Goal: Task Accomplishment & Management: Use online tool/utility

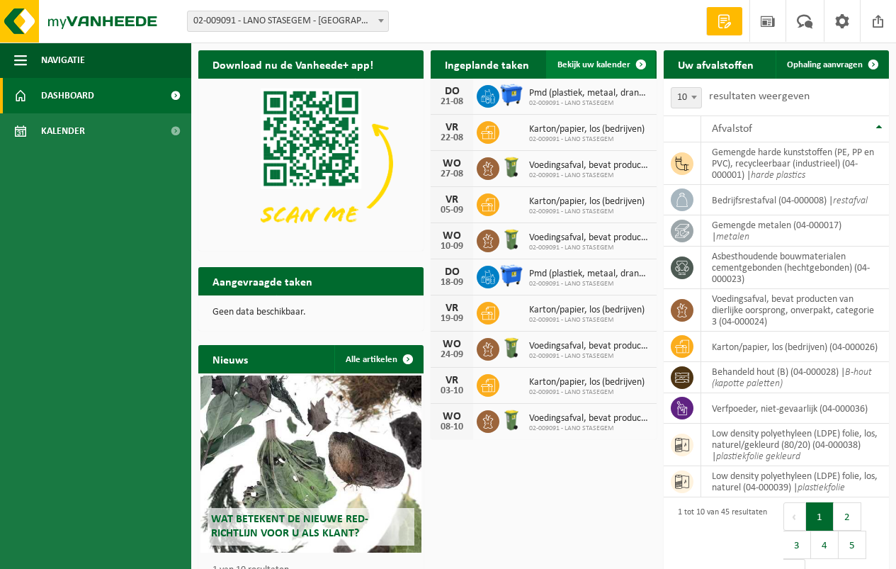
click at [599, 61] on span "Bekijk uw kalender" at bounding box center [594, 64] width 73 height 9
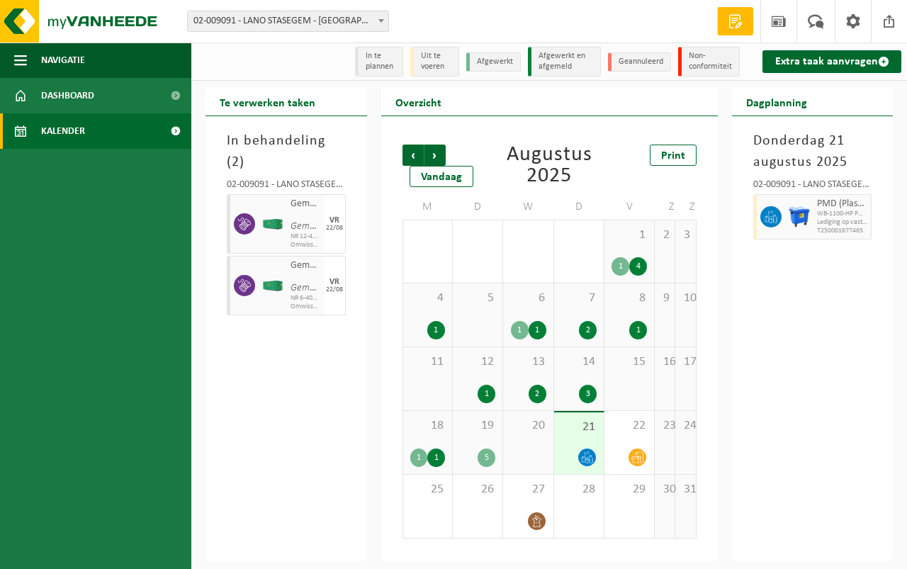
click at [578, 441] on div "21" at bounding box center [579, 443] width 50 height 62
click at [813, 53] on link "Extra taak aanvragen" at bounding box center [831, 61] width 139 height 23
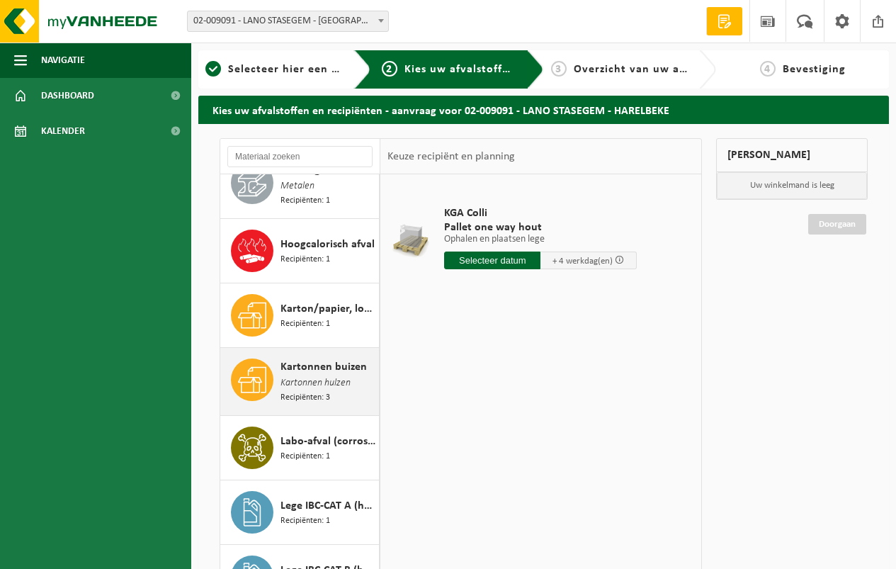
scroll to position [1134, 0]
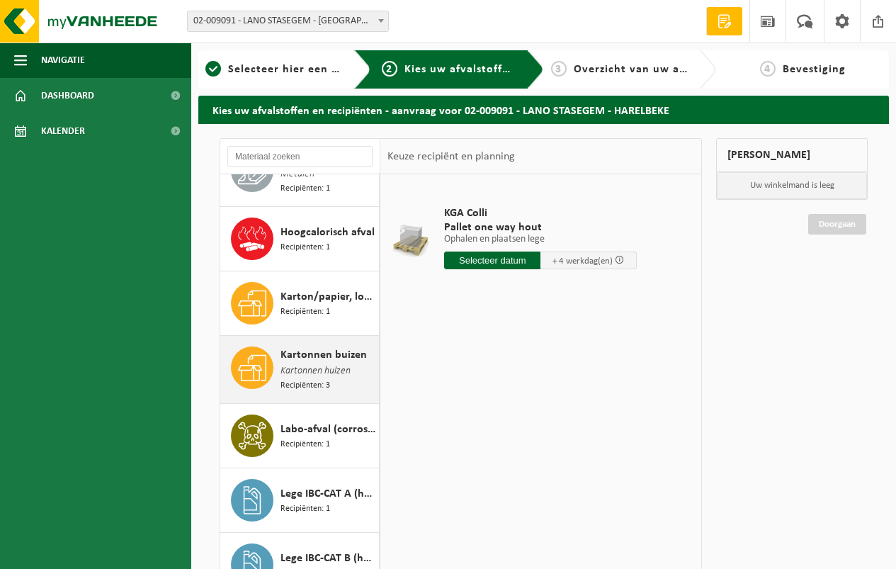
click at [294, 347] on span "Kartonnen buizen" at bounding box center [324, 355] width 86 height 17
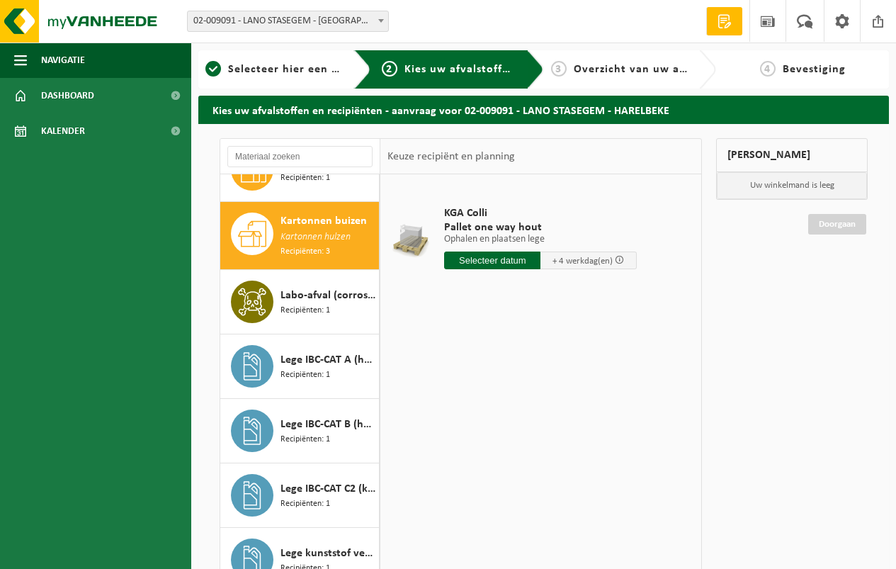
scroll to position [1274, 0]
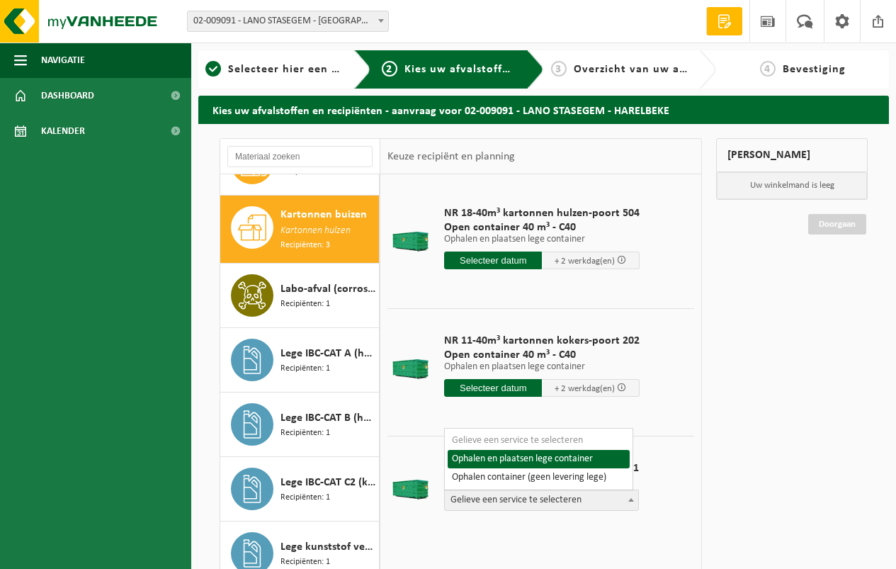
click at [507, 497] on span "Gelieve een service te selecteren" at bounding box center [541, 500] width 193 height 20
select select "P2PL-VEL-076384_HK-XC-40-GN-00_04-000162_46"
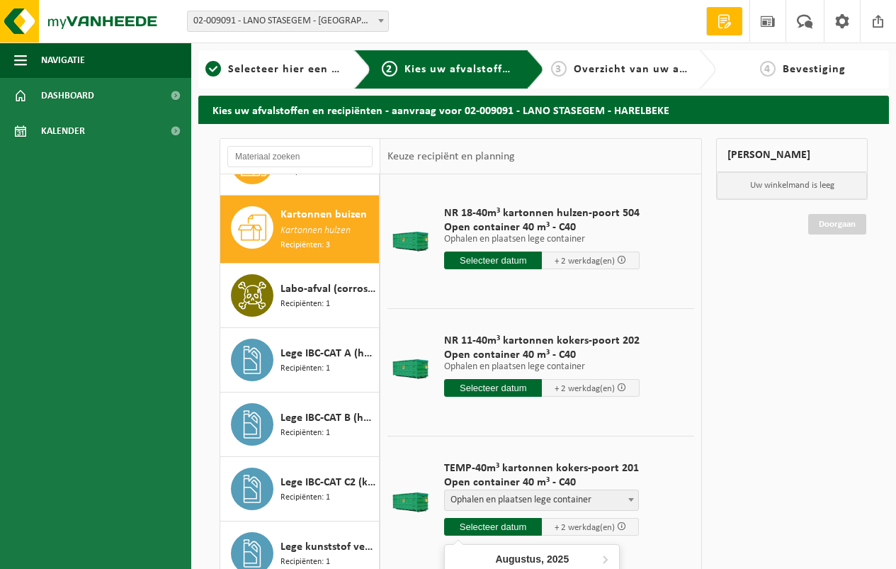
click at [488, 524] on input "text" at bounding box center [493, 527] width 98 height 18
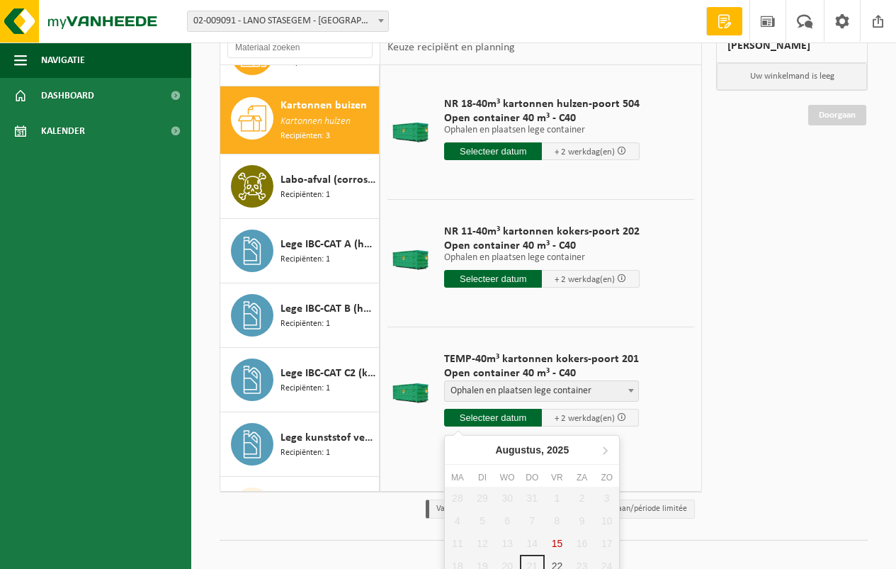
scroll to position [141, 0]
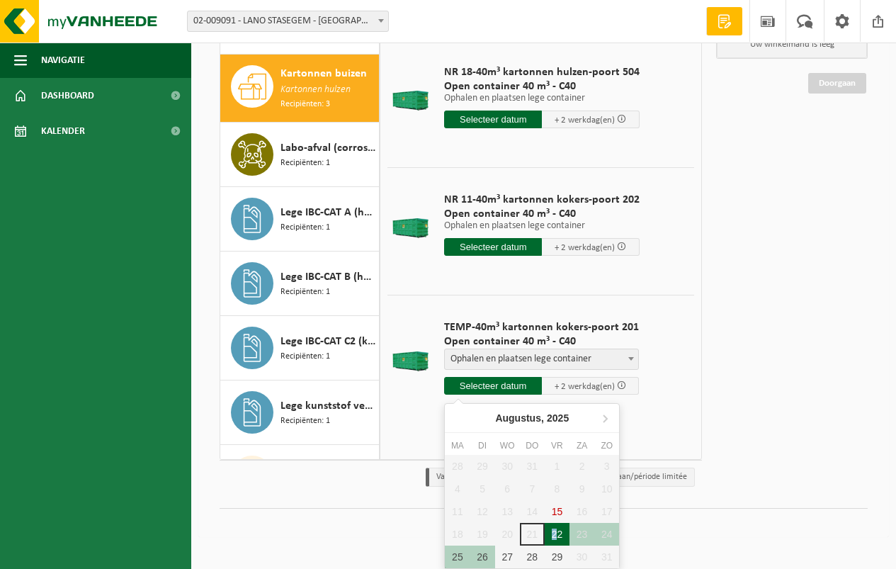
click at [555, 532] on div "22" at bounding box center [557, 534] width 25 height 23
type input "Van 2025-08-22"
type input "2025-08-22"
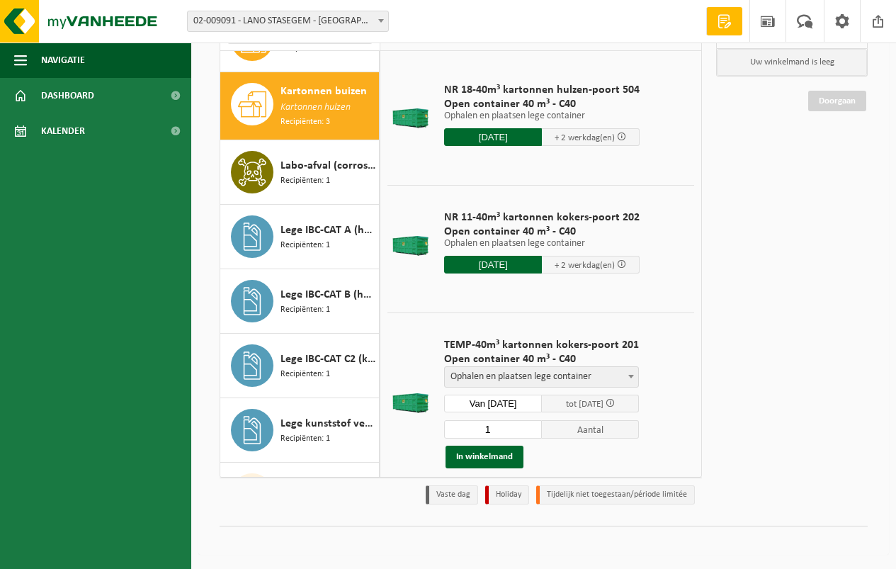
scroll to position [123, 0]
click at [480, 452] on button "In winkelmand" at bounding box center [485, 457] width 78 height 23
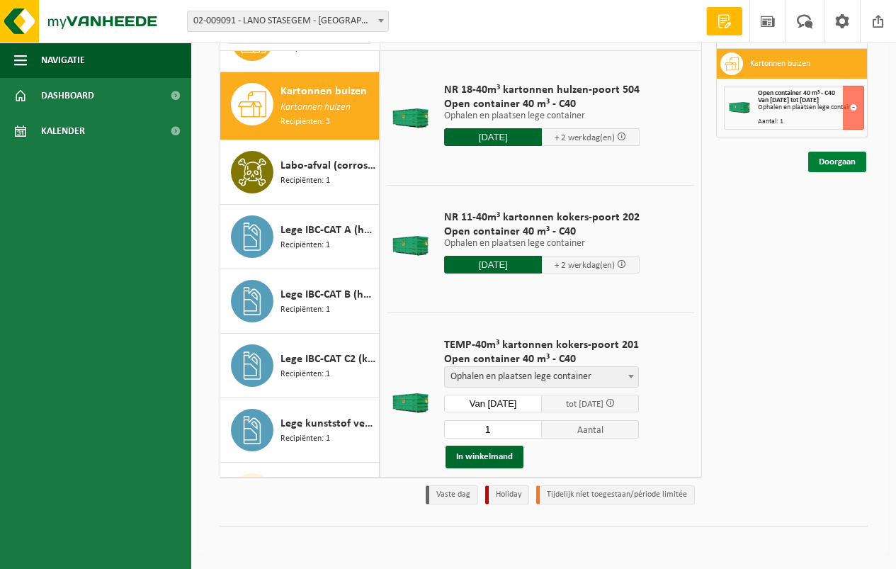
click at [833, 157] on link "Doorgaan" at bounding box center [838, 162] width 58 height 21
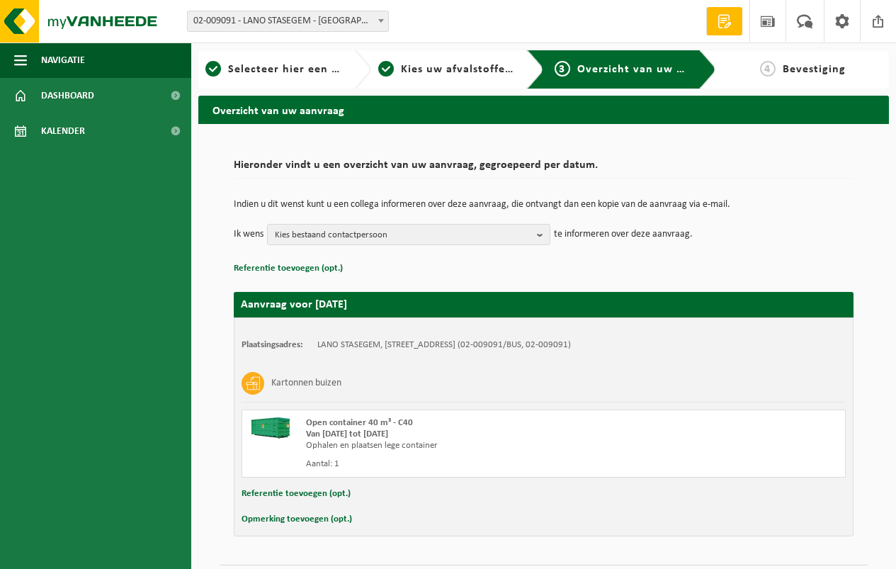
scroll to position [39, 0]
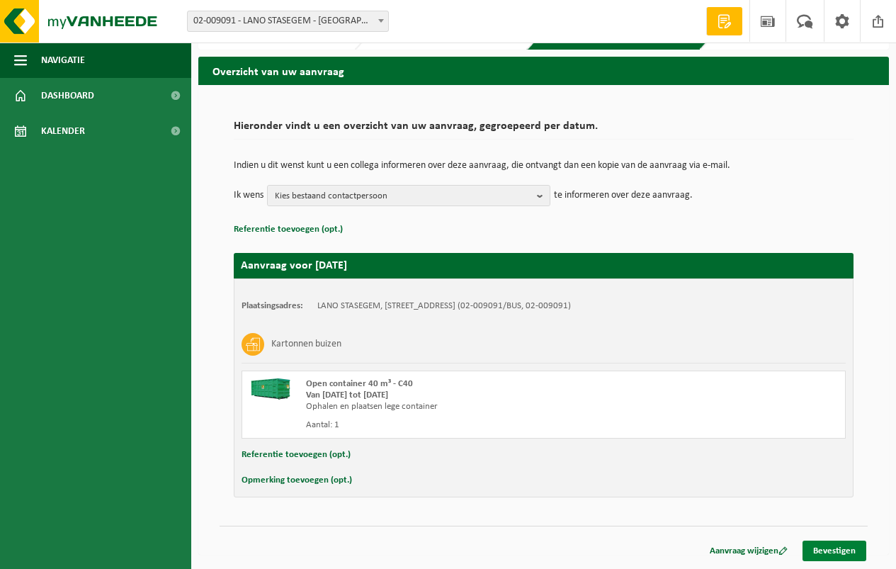
click at [836, 546] on link "Bevestigen" at bounding box center [835, 551] width 64 height 21
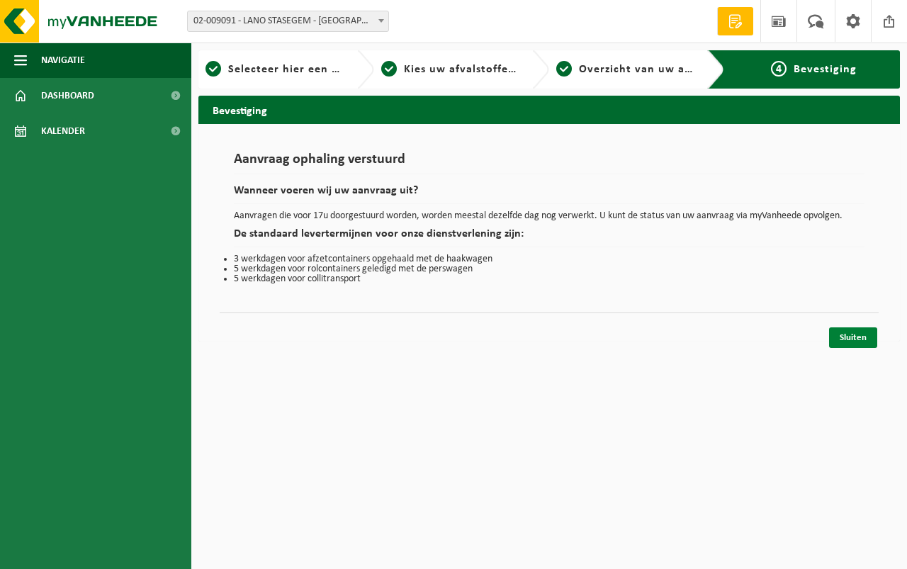
click at [849, 335] on link "Sluiten" at bounding box center [853, 337] width 48 height 21
